Goal: Navigation & Orientation: Find specific page/section

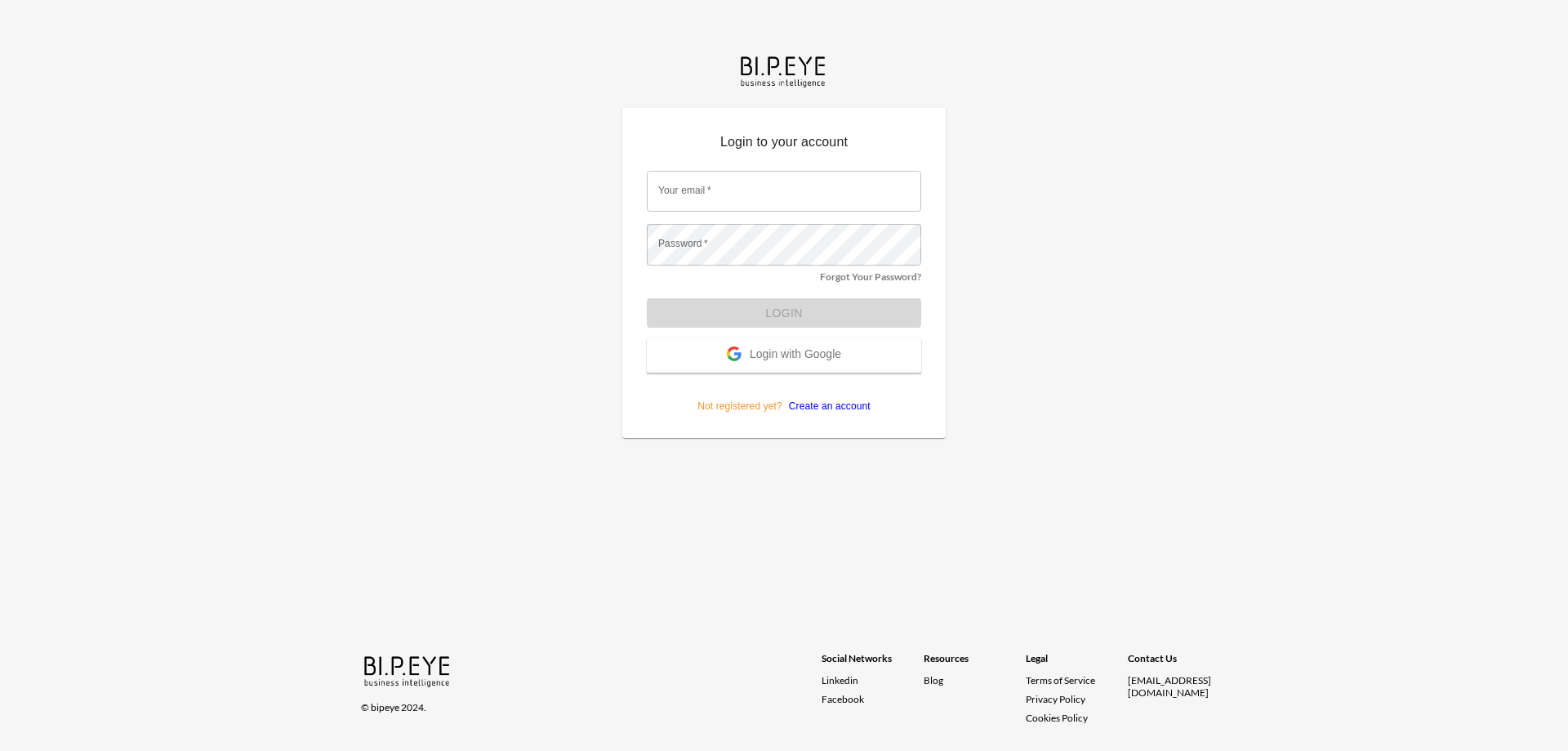
click at [722, 188] on input "Your email   *" at bounding box center [784, 191] width 275 height 41
type input "orens@ibi.co.il"
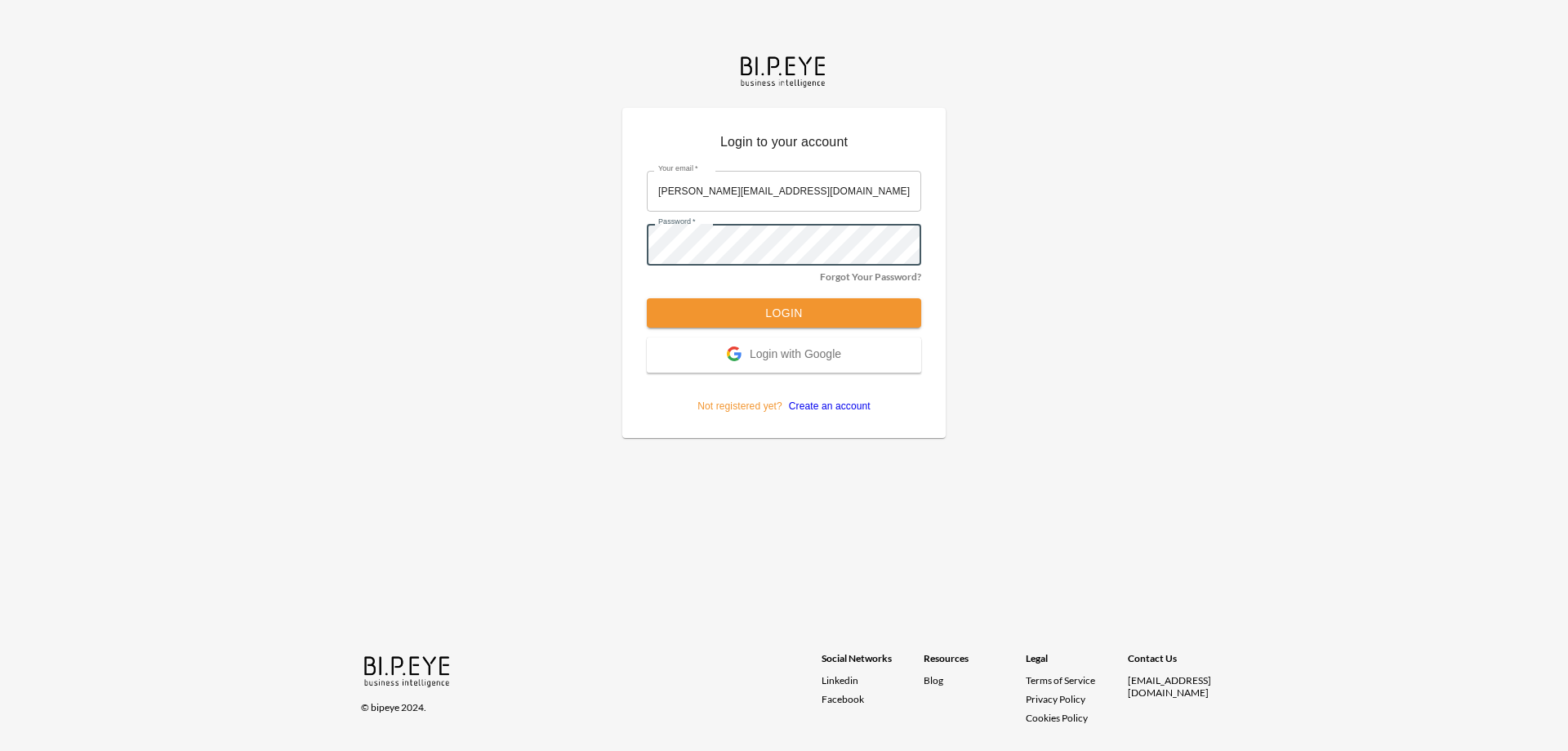
click at [647, 298] on button "Login" at bounding box center [784, 313] width 275 height 30
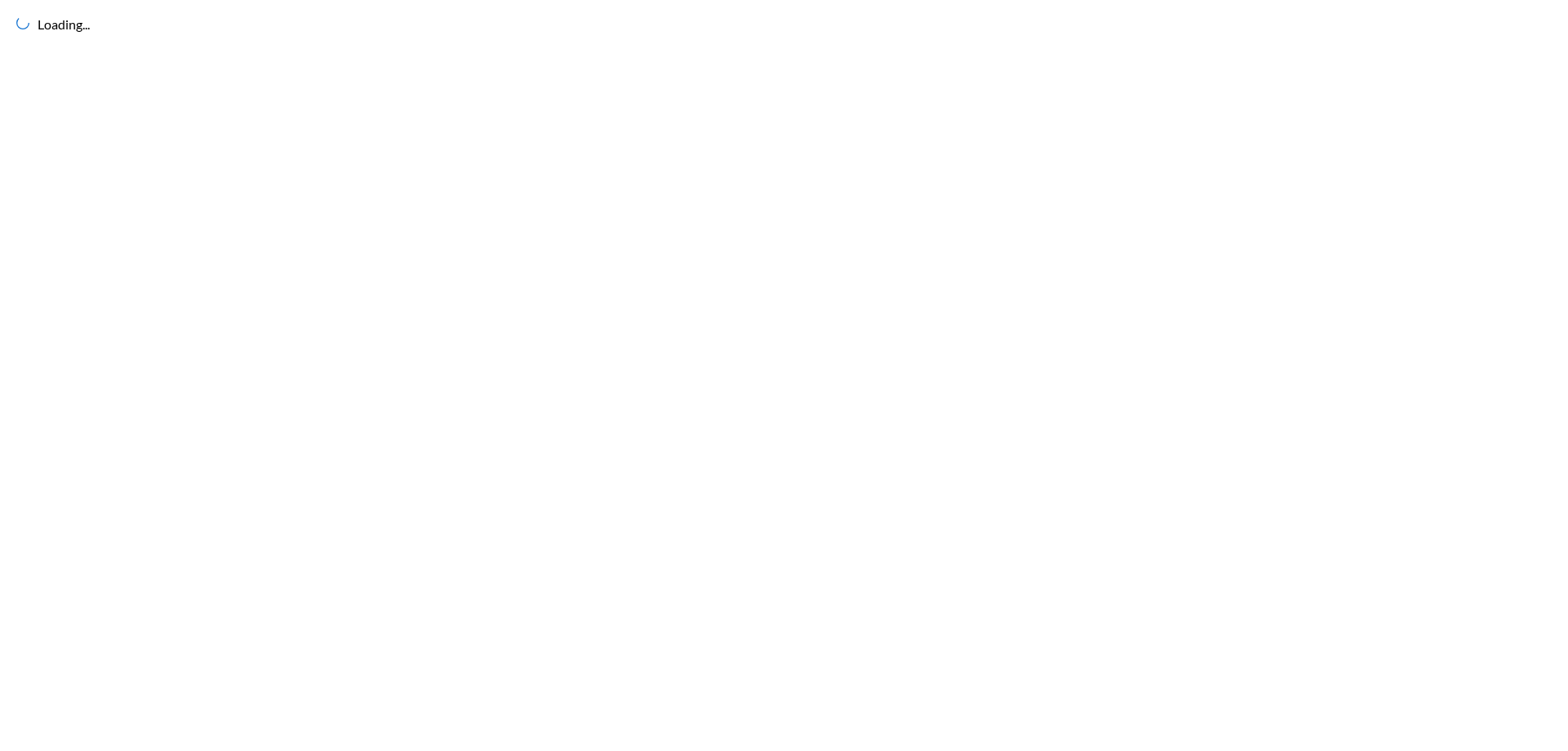
click at [784, 315] on div "Loading..." at bounding box center [784, 375] width 1568 height 751
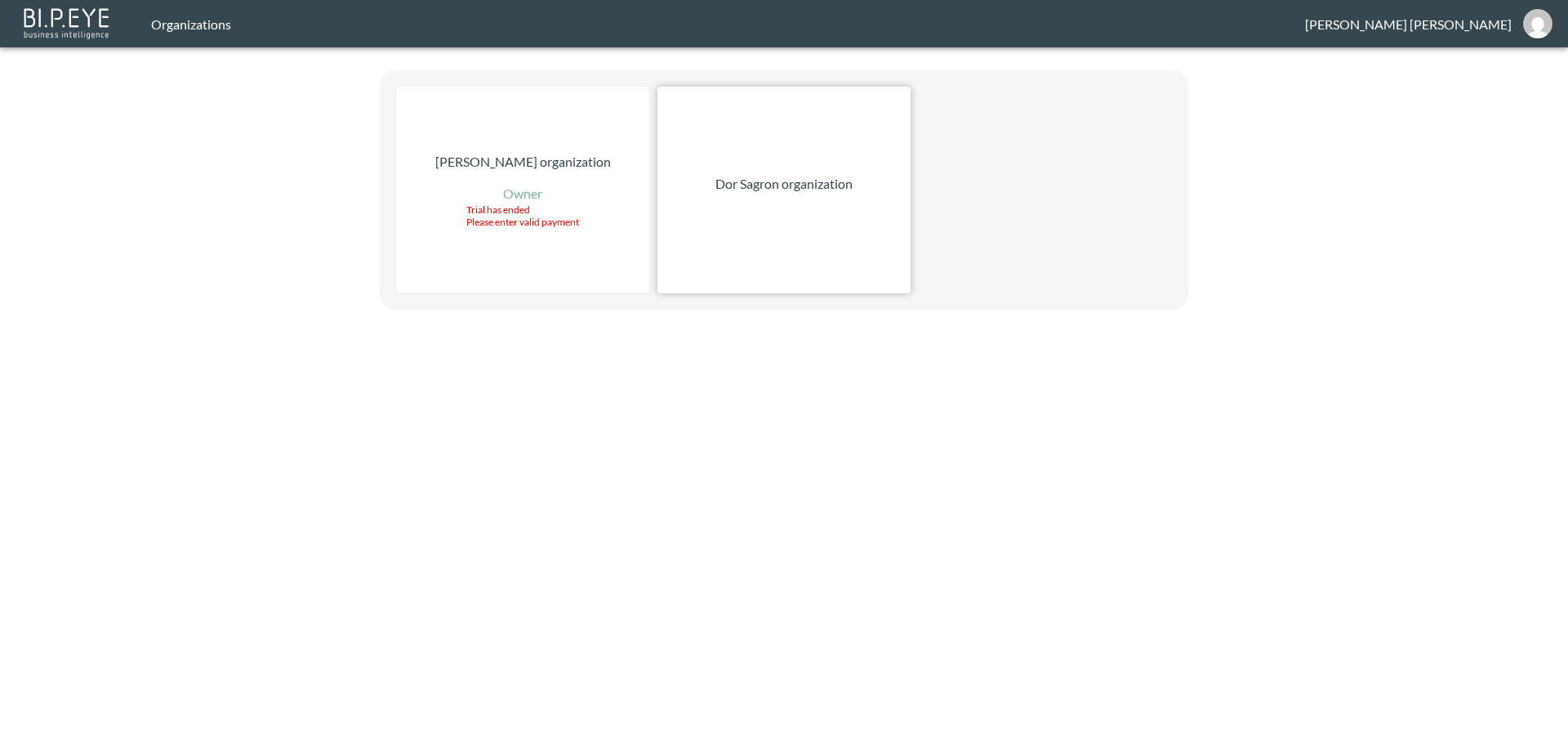
click at [826, 178] on p "Dor Sagron organization" at bounding box center [784, 184] width 137 height 20
click at [764, 210] on div "Dor Sagron organization" at bounding box center [784, 189] width 253 height 207
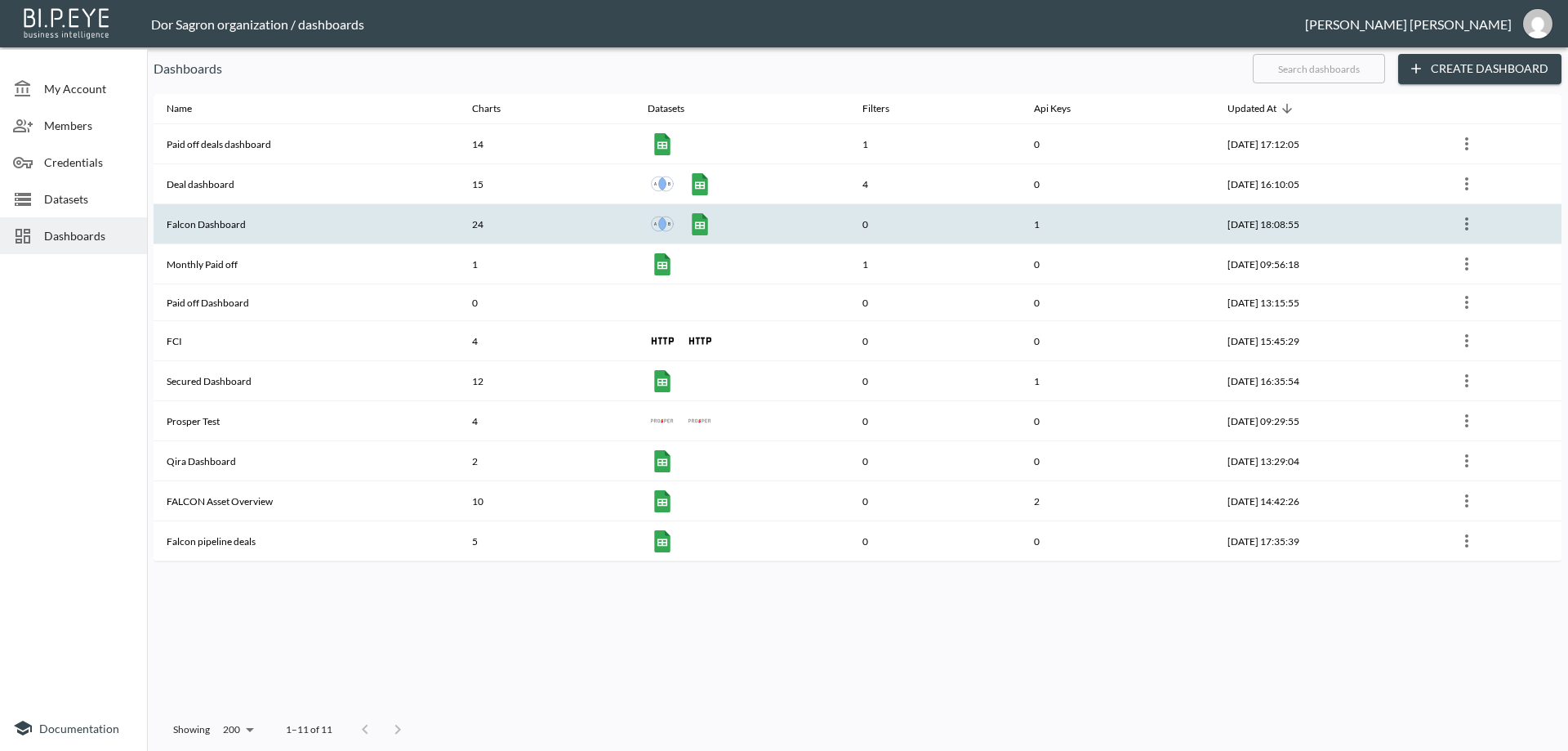
click at [230, 223] on th "Falcon Dashboard" at bounding box center [305, 224] width 305 height 40
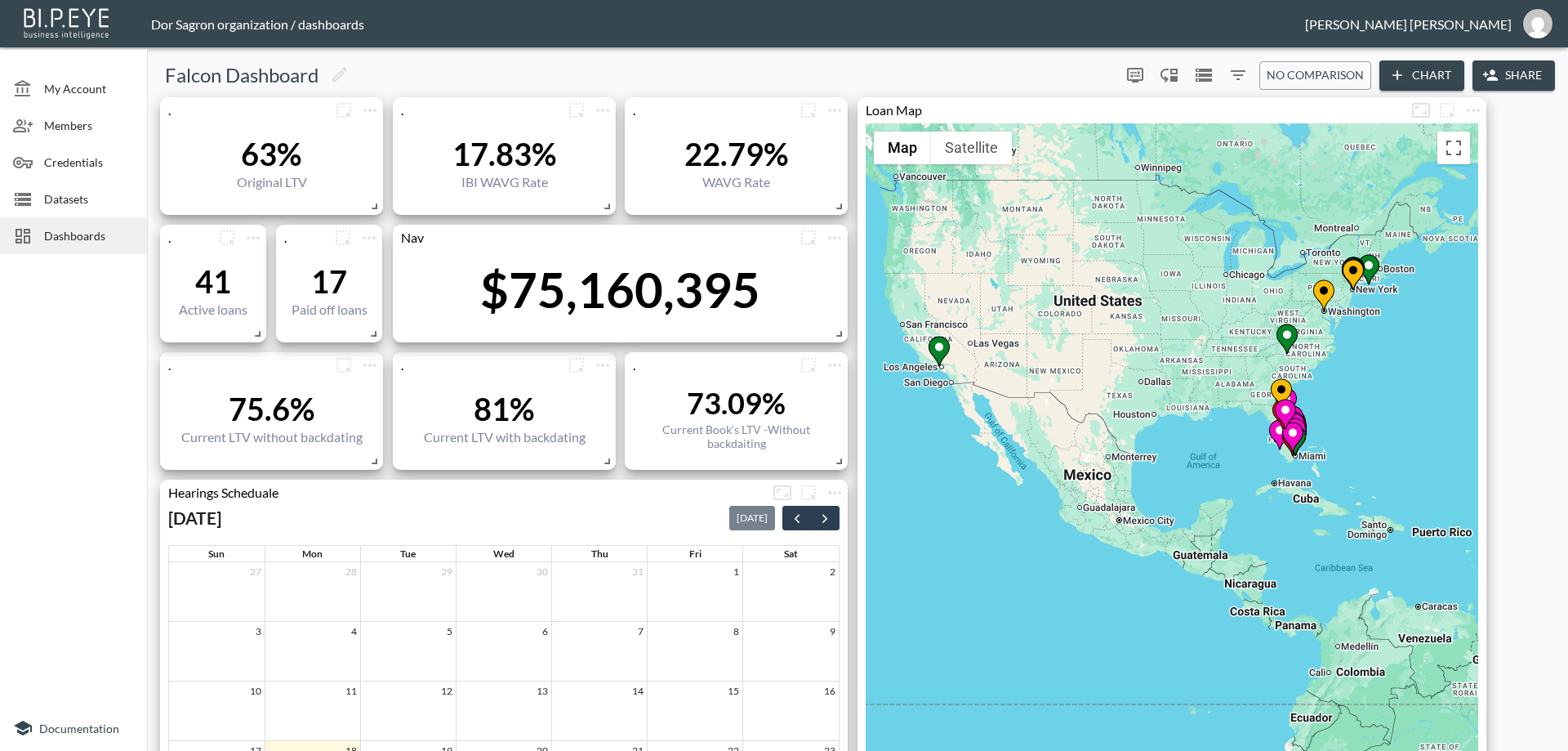
drag, startPoint x: 984, startPoint y: 605, endPoint x: 1124, endPoint y: 346, distance: 294.4
click at [1124, 346] on div "To activate drag with keyboard, press Alt + Enter. Once in keyboard drag state,…" at bounding box center [1172, 545] width 612 height 843
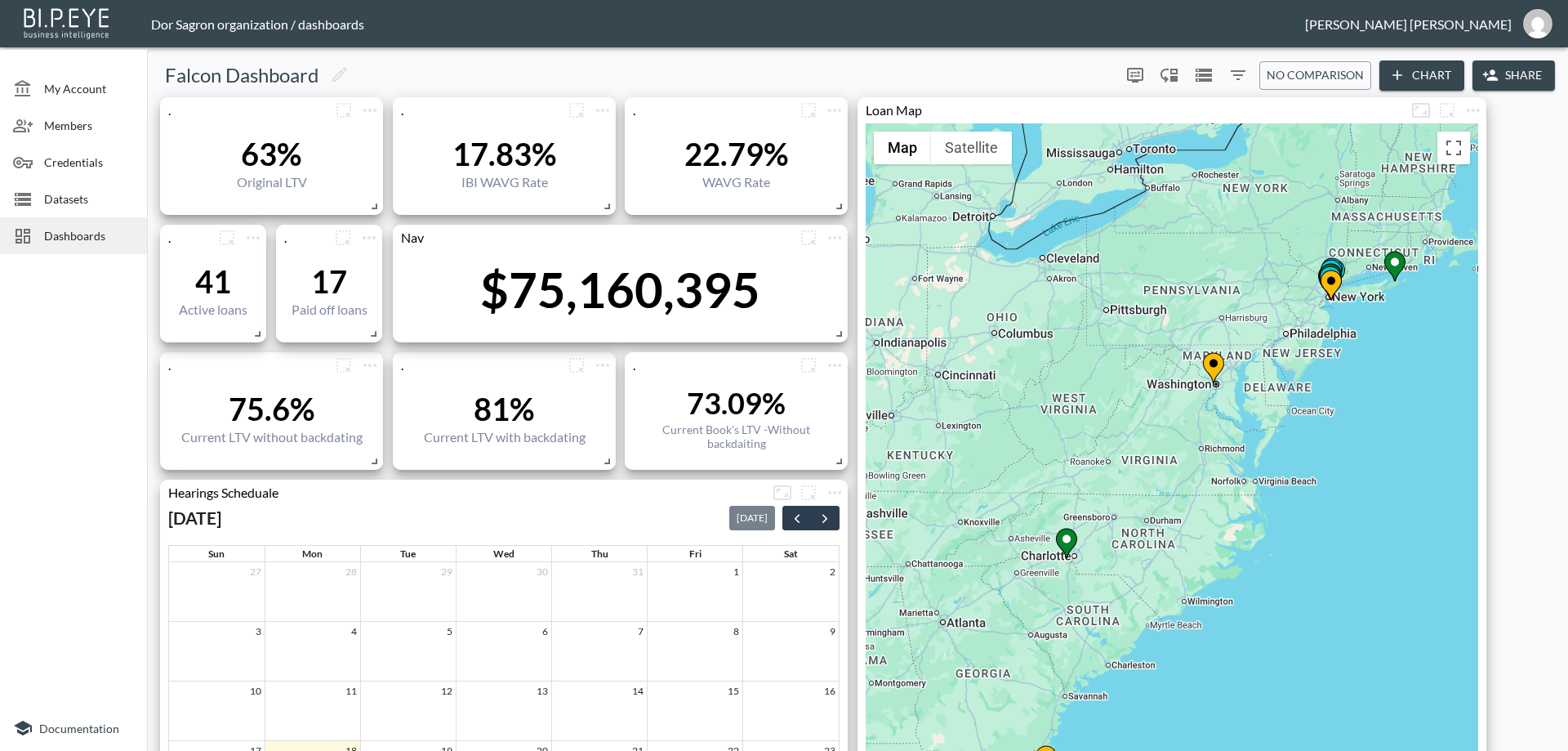
drag, startPoint x: 1338, startPoint y: 389, endPoint x: 1248, endPoint y: 688, distance: 312.3
click at [1248, 688] on div "To activate drag with keyboard, press Alt + Enter. Once in keyboard drag state,…" at bounding box center [1172, 545] width 612 height 843
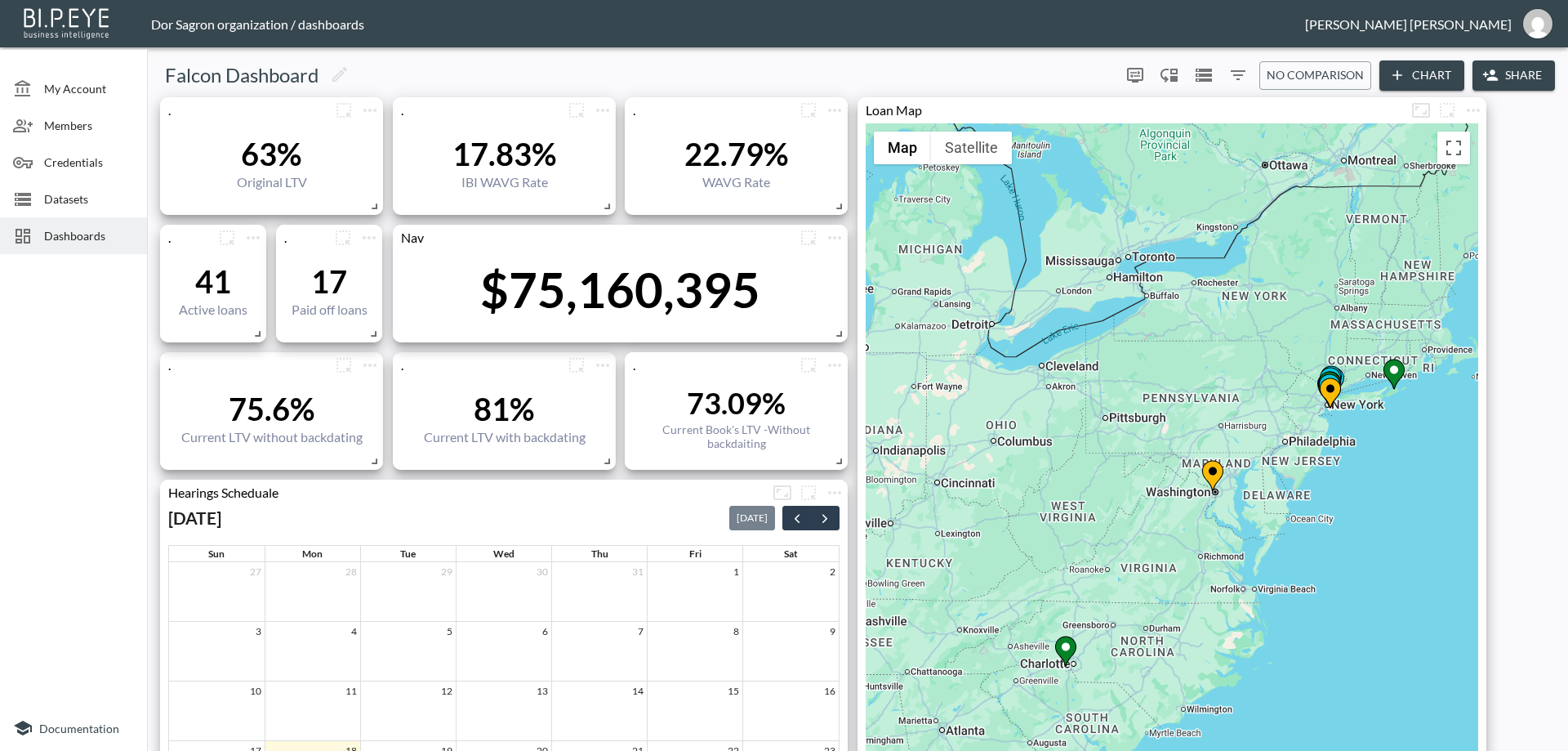
drag, startPoint x: 1326, startPoint y: 529, endPoint x: 1277, endPoint y: 566, distance: 61.4
click at [1280, 571] on div "To activate drag with keyboard, press Alt + Enter. Once in keyboard drag state,…" at bounding box center [1172, 545] width 612 height 843
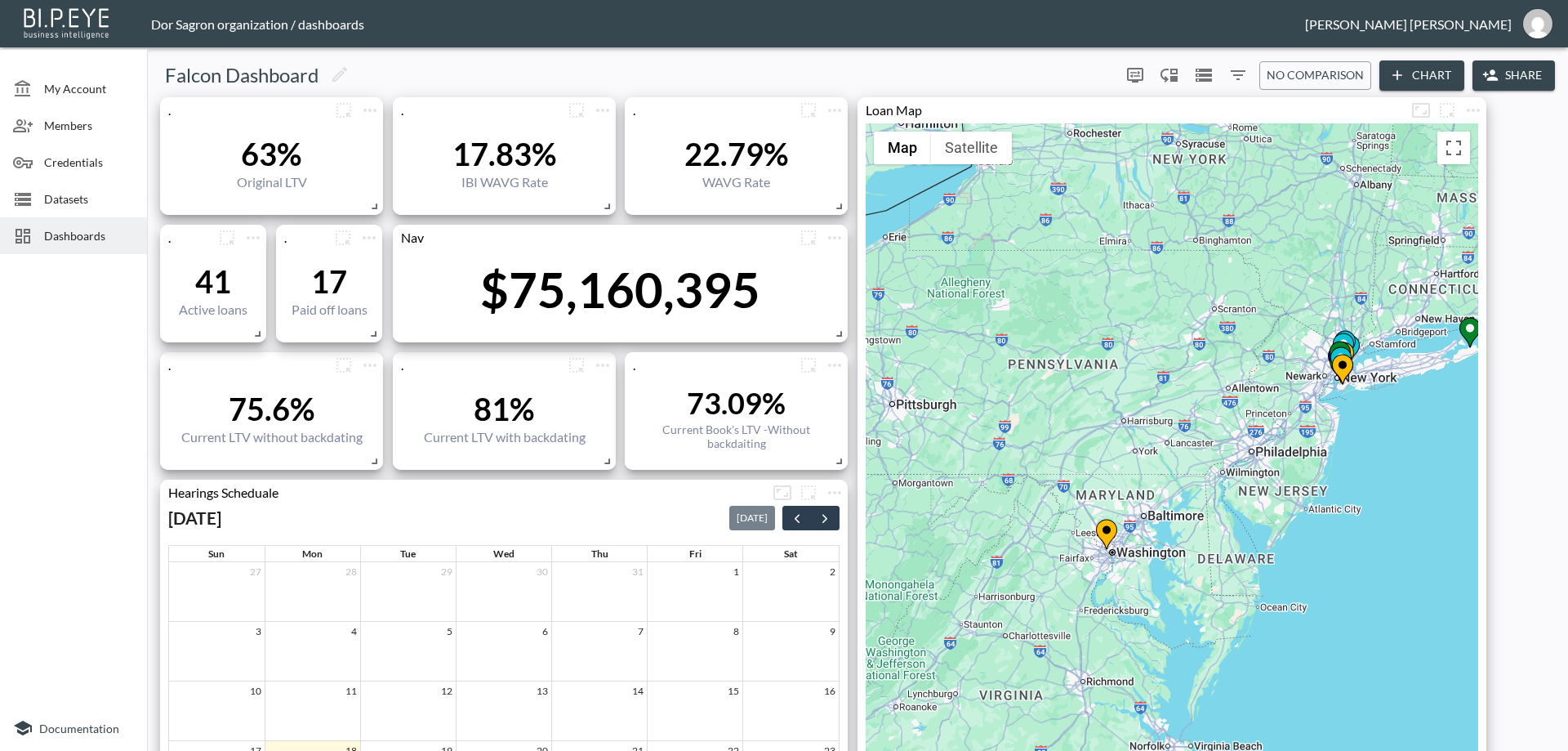
drag, startPoint x: 1038, startPoint y: 577, endPoint x: 1170, endPoint y: 473, distance: 168.0
click at [1170, 473] on div "To activate drag with keyboard, press Alt + Enter. Once in keyboard drag state,…" at bounding box center [1172, 545] width 612 height 843
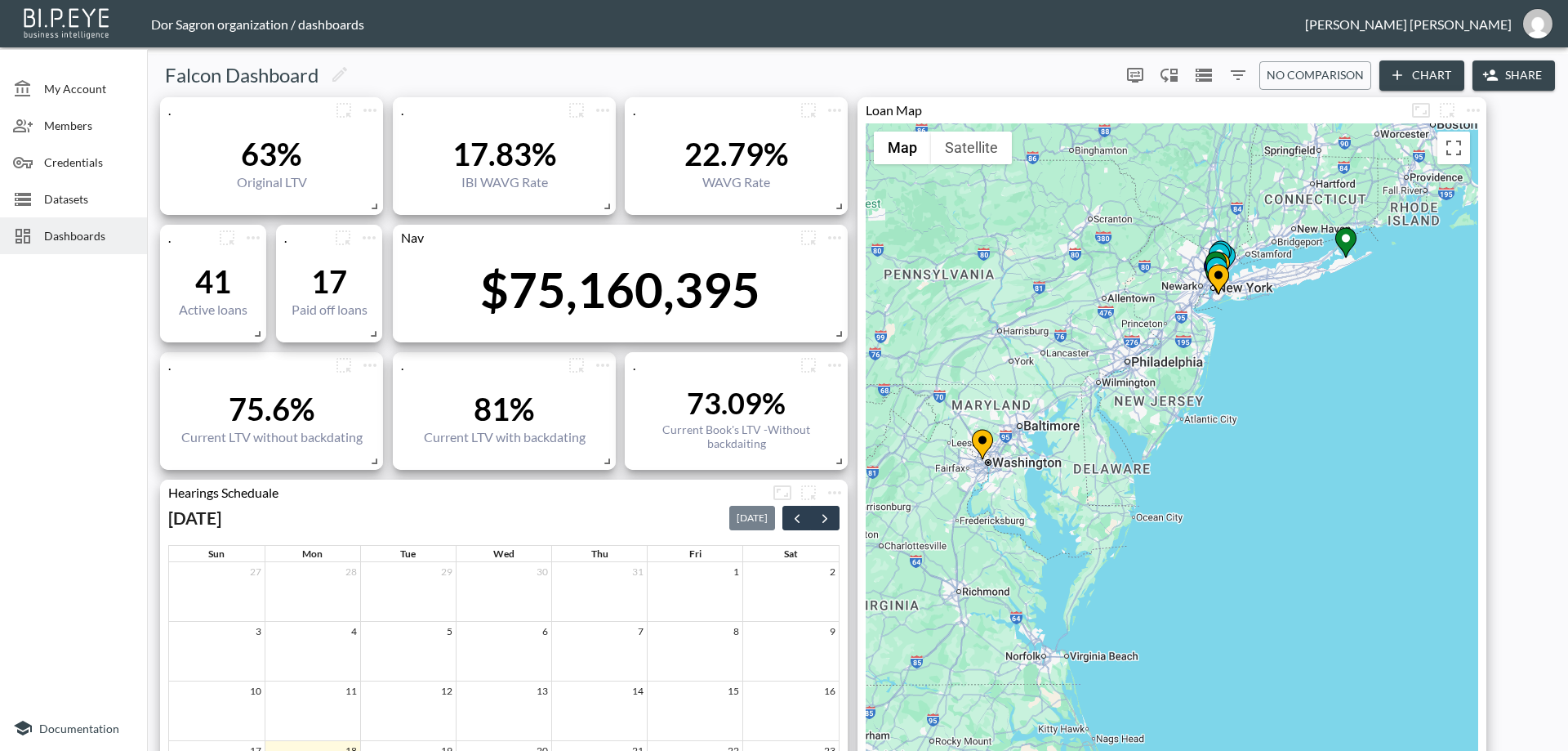
drag, startPoint x: 1171, startPoint y: 365, endPoint x: 1107, endPoint y: 328, distance: 73.9
click at [1115, 331] on div "To activate drag with keyboard, press Alt + Enter. Once in keyboard drag state,…" at bounding box center [1172, 545] width 612 height 843
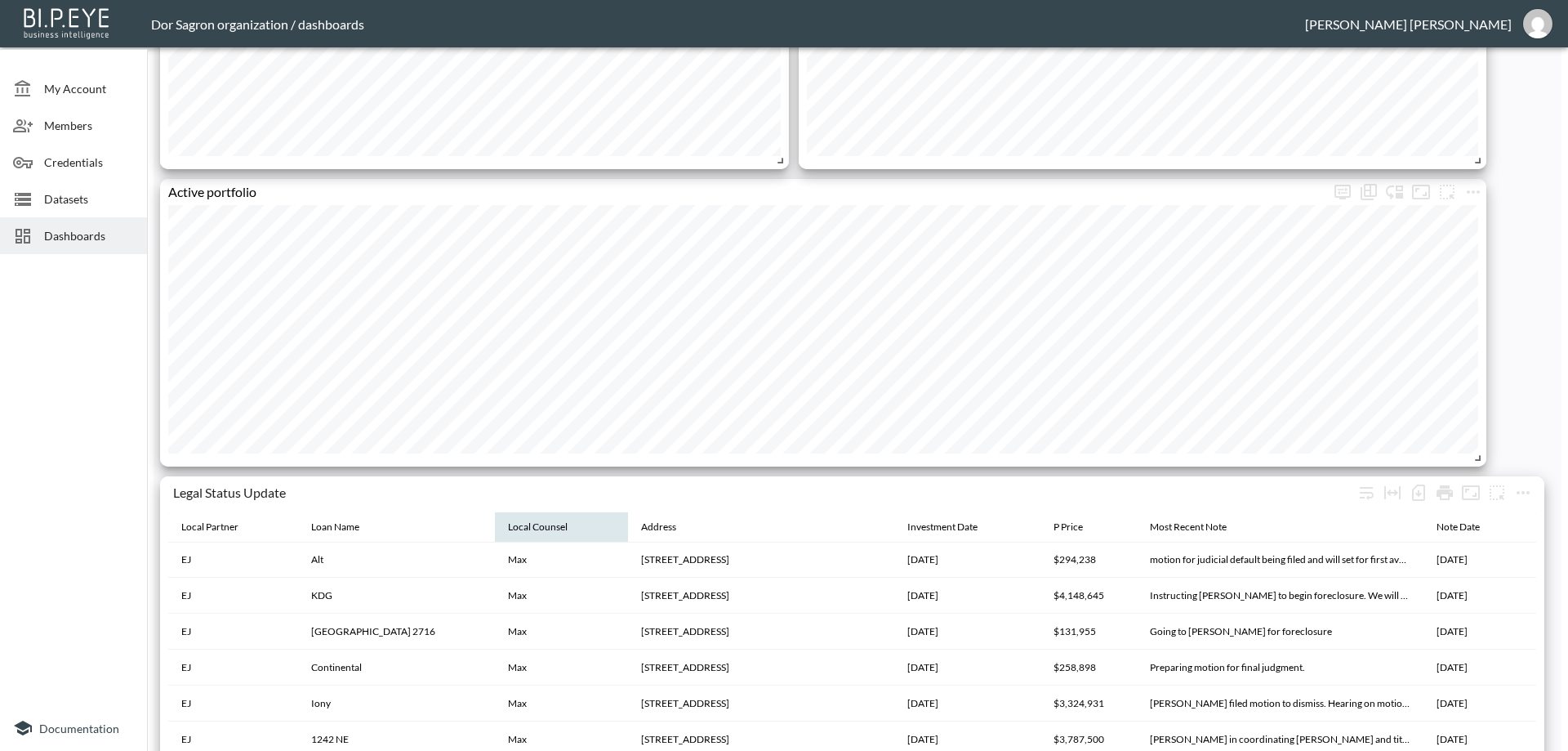
scroll to position [3023, 0]
